Goal: Find specific page/section: Find specific page/section

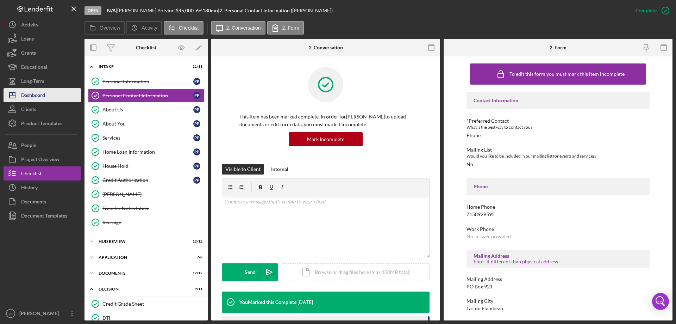
click at [43, 96] on div "Dashboard" at bounding box center [33, 96] width 24 height 16
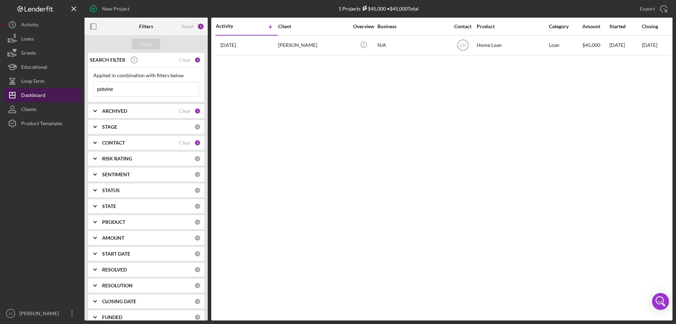
drag, startPoint x: 124, startPoint y: 88, endPoint x: 46, endPoint y: 90, distance: 77.2
click at [46, 90] on div "New Project 1 Projects $45,000 • $45,000 Total potvine Export Icon/Export Filte…" at bounding box center [338, 160] width 669 height 320
type input "[PERSON_NAME]"
click at [142, 42] on div "Apply" at bounding box center [146, 44] width 13 height 11
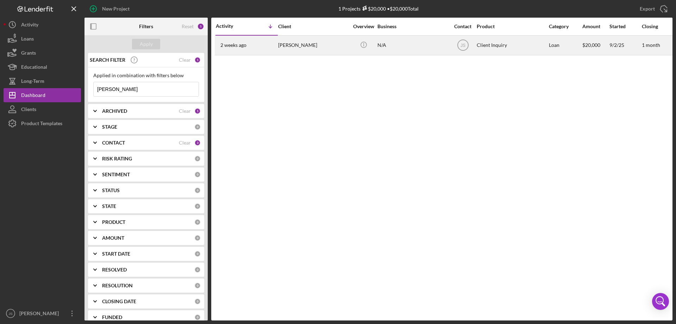
click at [432, 46] on div "N/A" at bounding box center [412, 45] width 70 height 19
